Goal: Information Seeking & Learning: Find specific fact

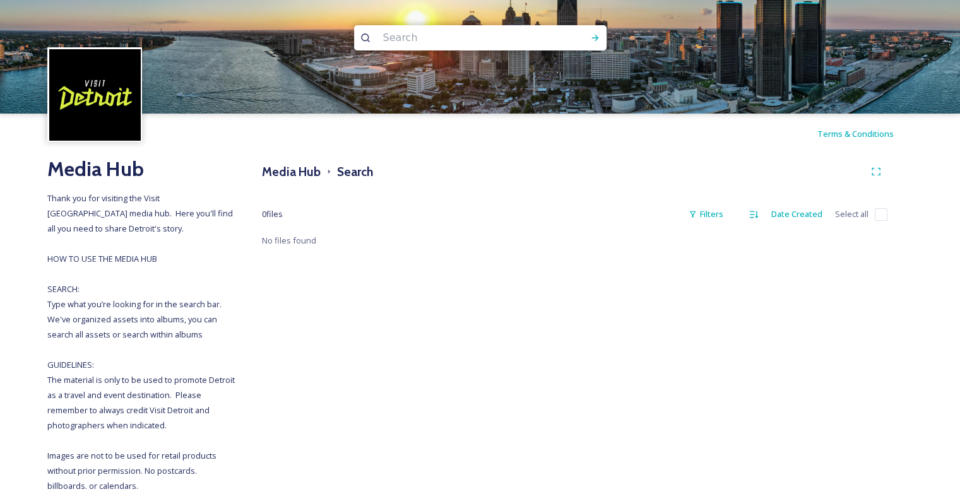
click at [459, 42] on input at bounding box center [463, 38] width 173 height 28
type input "detroit river"
click at [596, 40] on icon at bounding box center [595, 38] width 10 height 10
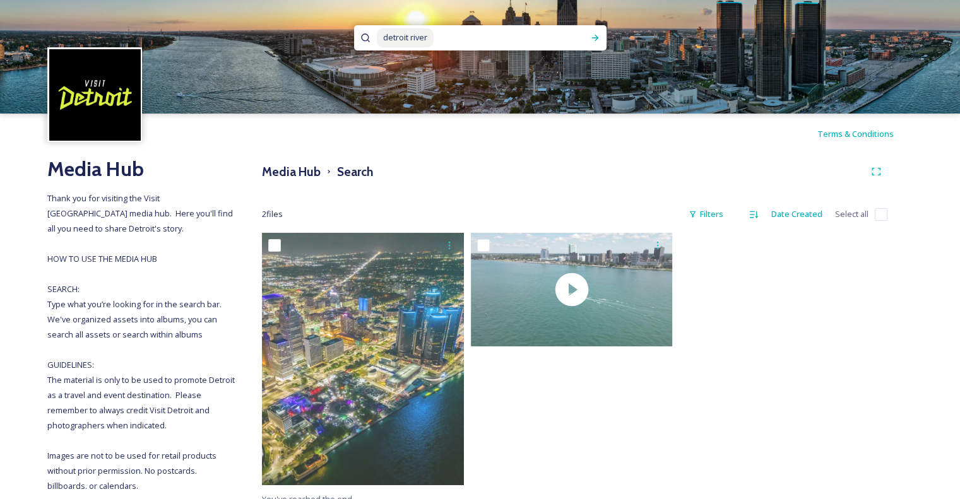
click at [456, 38] on input at bounding box center [507, 38] width 144 height 28
type input "d"
type input "skyline"
click at [590, 41] on icon at bounding box center [595, 38] width 10 height 10
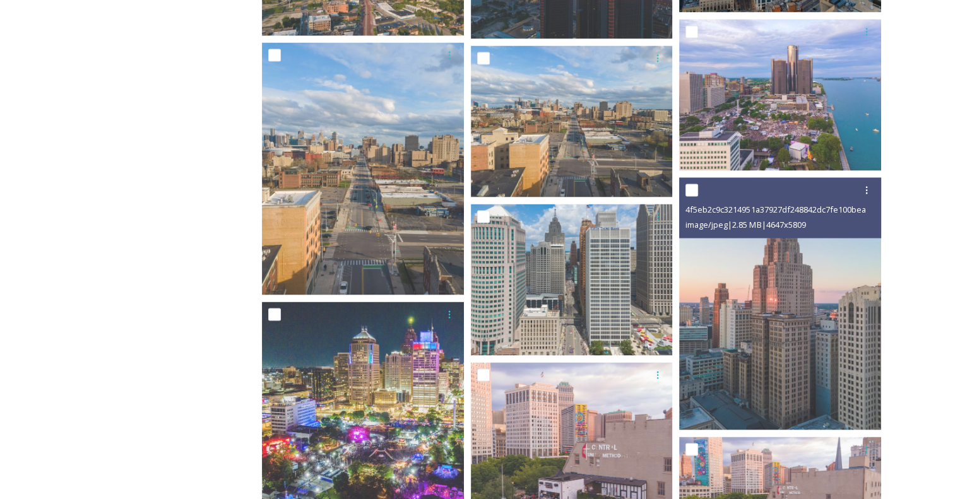
scroll to position [2211, 0]
